Goal: Register for event/course

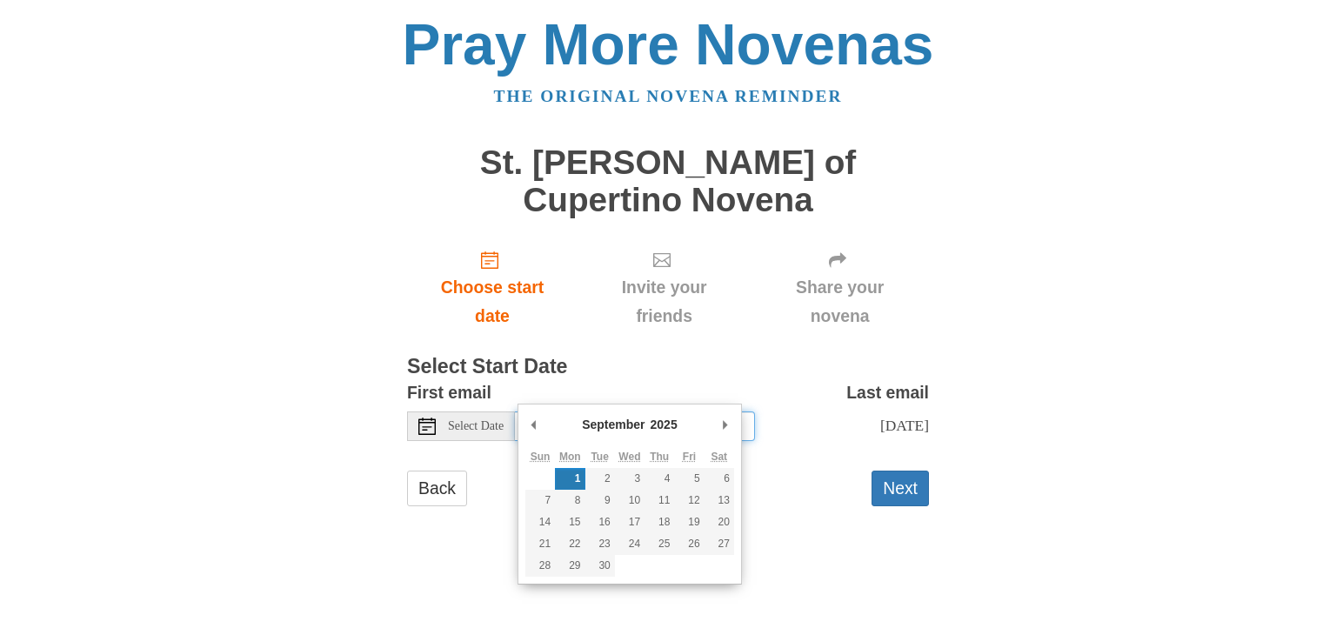
click at [703, 411] on input "Monday, September 1st" at bounding box center [635, 426] width 240 height 30
click at [911, 470] on button "Next" at bounding box center [899, 488] width 57 height 36
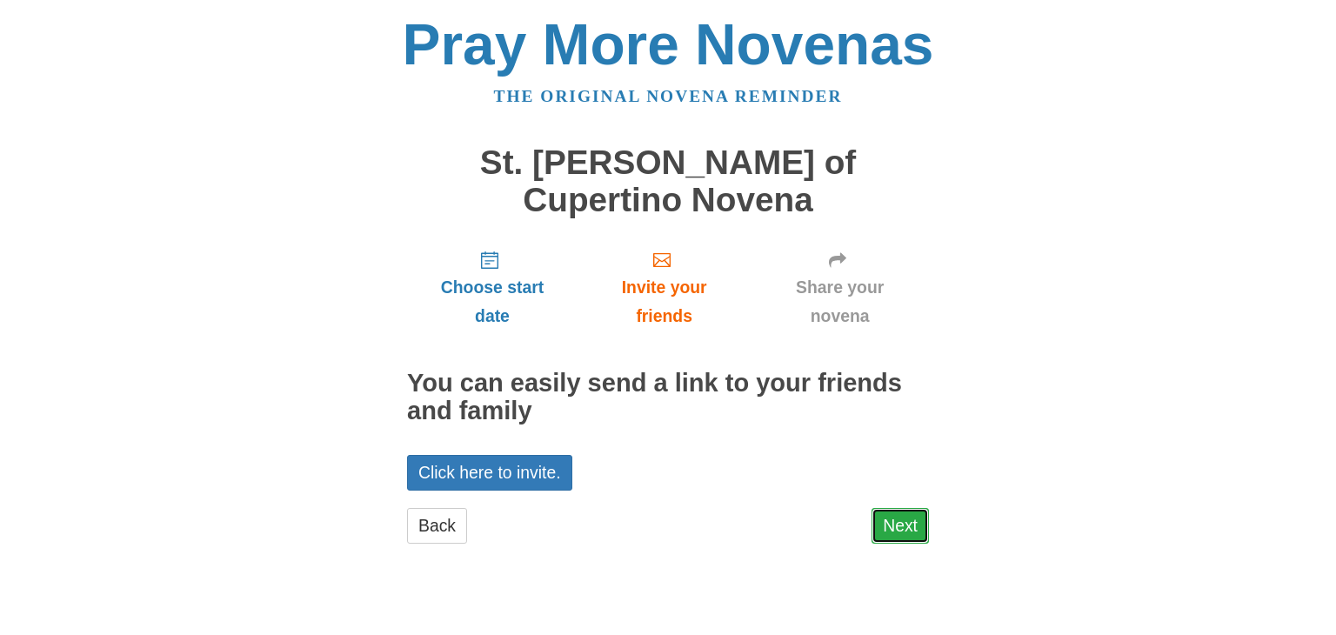
click at [913, 508] on link "Next" at bounding box center [899, 526] width 57 height 36
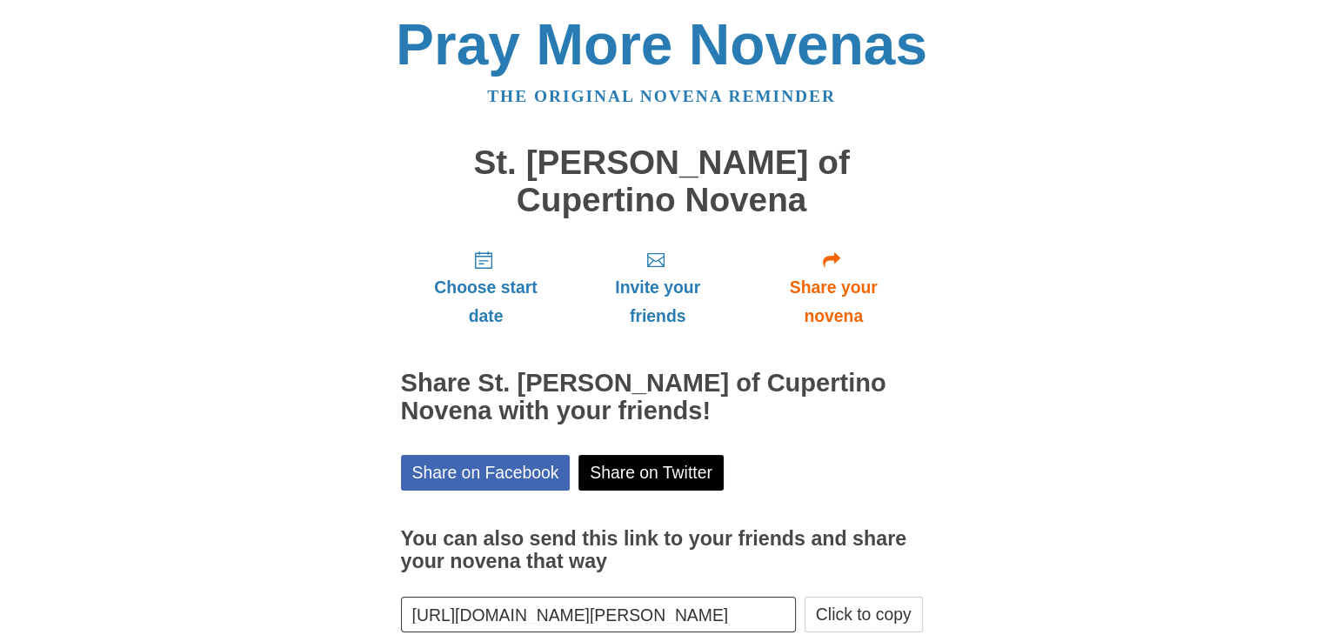
scroll to position [63, 0]
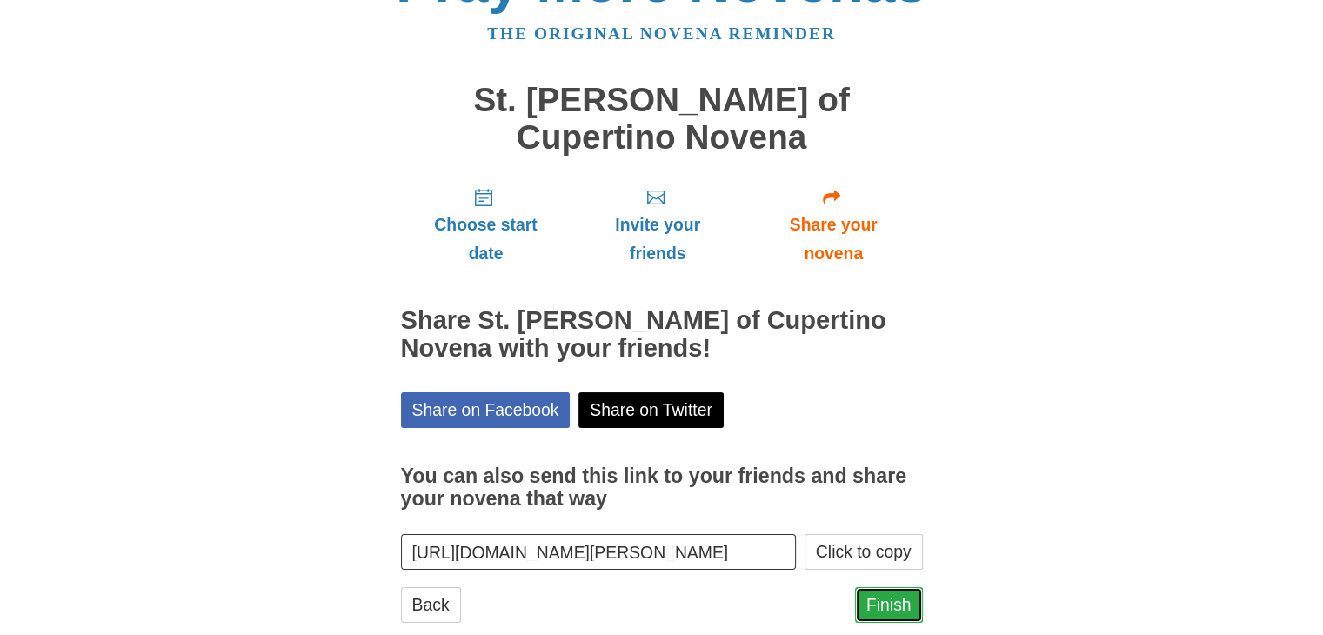
click at [903, 587] on link "Finish" at bounding box center [889, 605] width 68 height 36
